Goal: Information Seeking & Learning: Learn about a topic

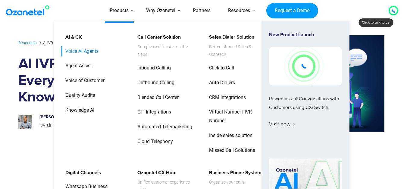
click at [90, 54] on link "Voice AI Agents" at bounding box center [80, 51] width 38 height 11
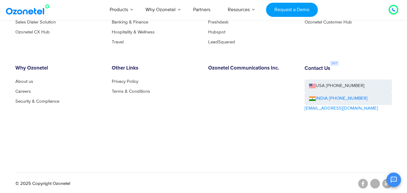
scroll to position [1325, 0]
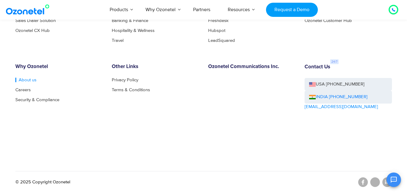
click at [24, 80] on link "About us" at bounding box center [25, 80] width 21 height 5
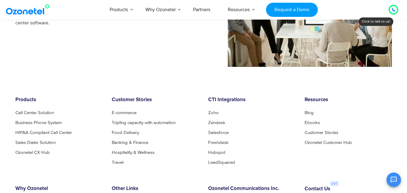
scroll to position [633, 0]
